Goal: Information Seeking & Learning: Learn about a topic

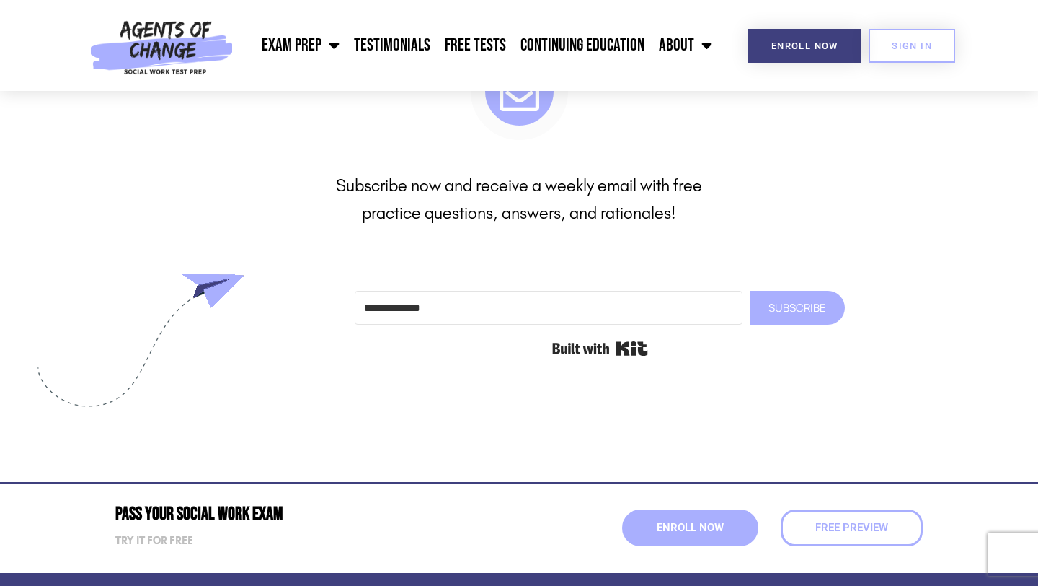
scroll to position [5024, 0]
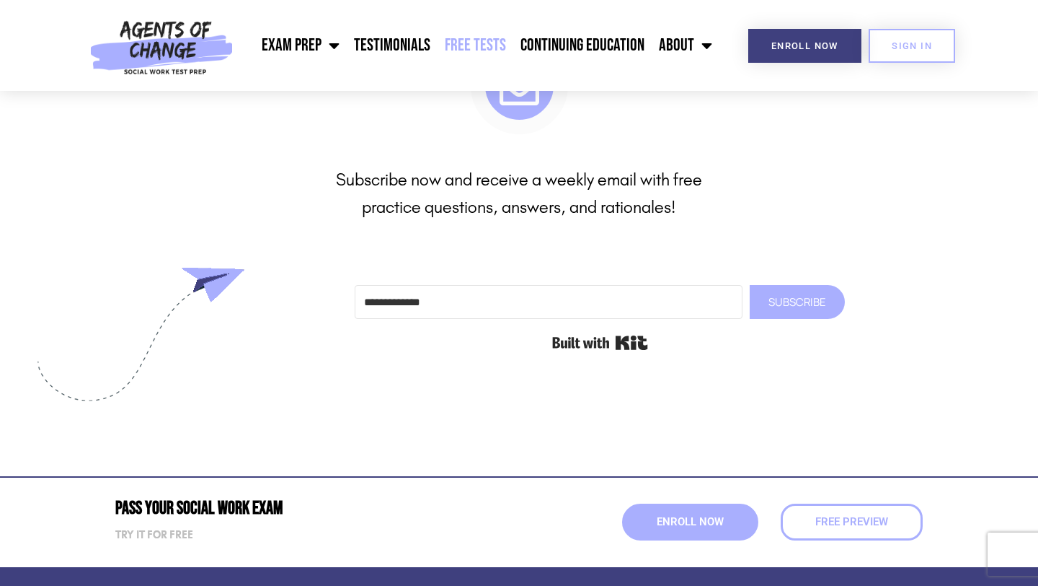
click at [467, 49] on link "Free Tests" at bounding box center [476, 45] width 76 height 36
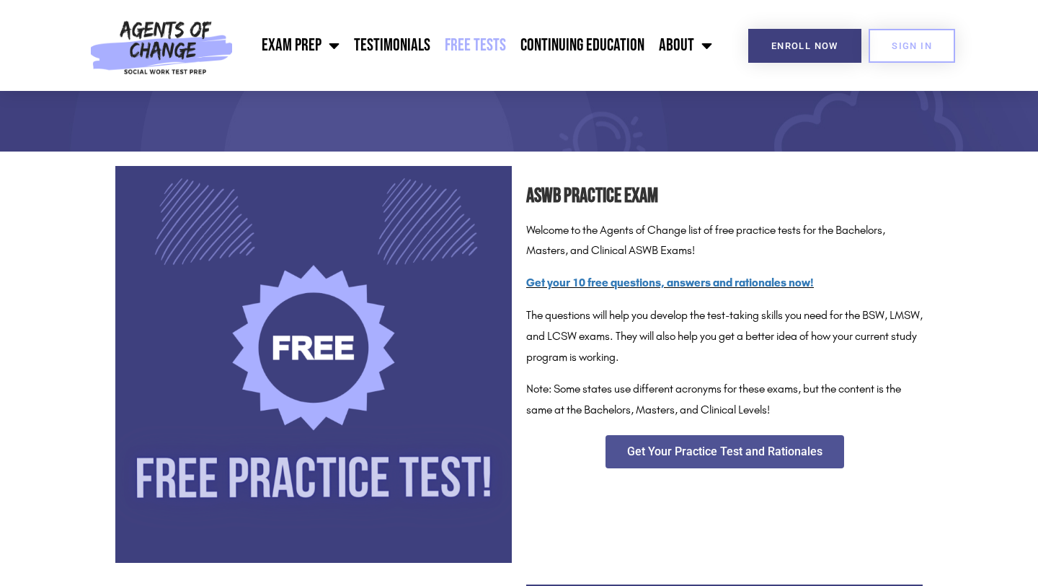
scroll to position [149, 0]
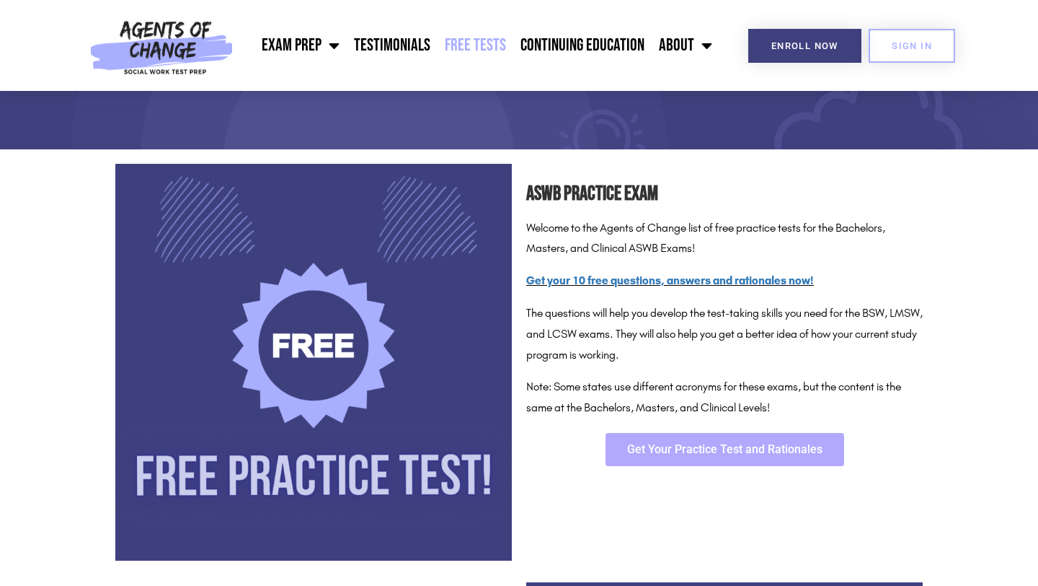
click at [656, 451] on span "Get Your Practice Test and Rationales" at bounding box center [724, 449] width 195 height 12
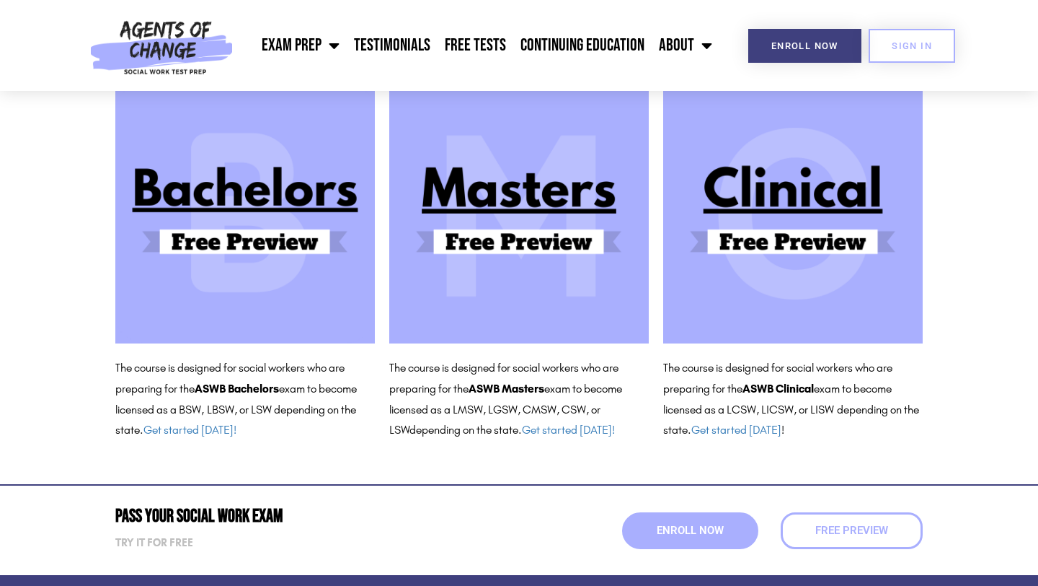
scroll to position [265, 0]
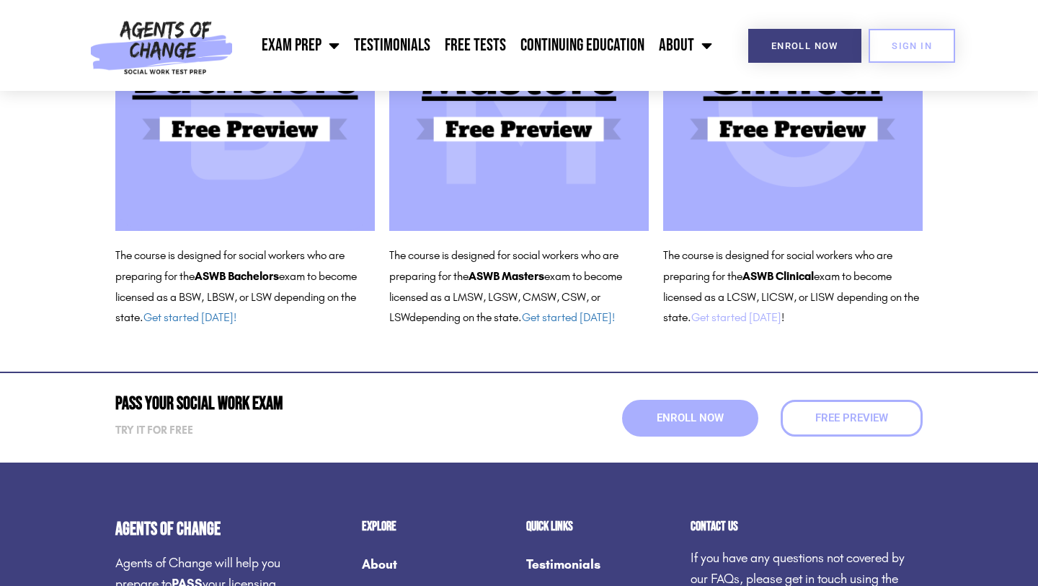
click at [730, 321] on link "Get started today" at bounding box center [737, 317] width 90 height 14
